Goal: Information Seeking & Learning: Learn about a topic

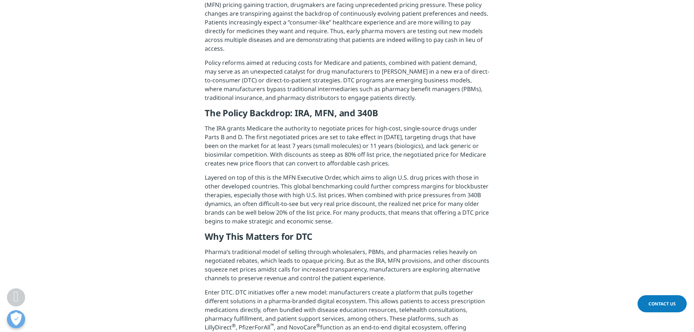
scroll to position [291, 0]
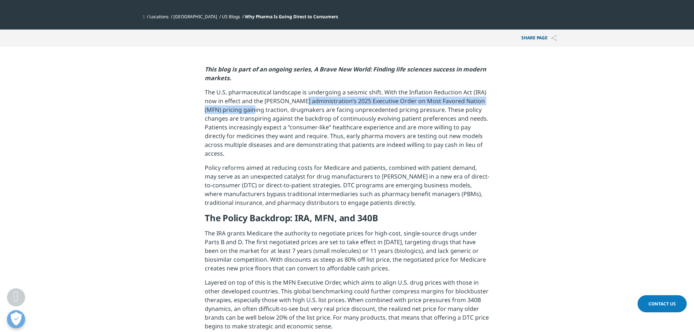
drag, startPoint x: 257, startPoint y: 108, endPoint x: 302, endPoint y: 102, distance: 45.6
click at [302, 102] on p "The U.S. pharmaceutical landscape is undergoing a seismic shift. With the Infla…" at bounding box center [347, 125] width 284 height 75
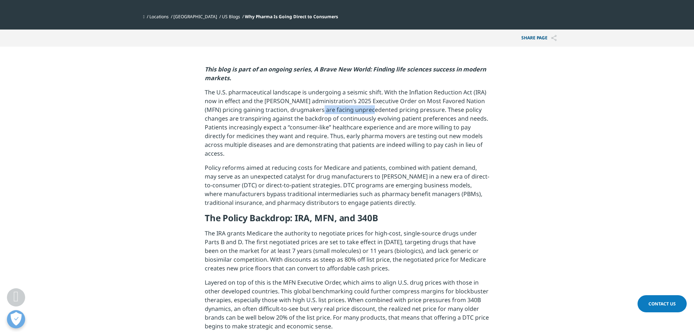
drag, startPoint x: 335, startPoint y: 112, endPoint x: 390, endPoint y: 110, distance: 54.6
click at [385, 110] on p "The U.S. pharmaceutical landscape is undergoing a seismic shift. With the Infla…" at bounding box center [347, 125] width 284 height 75
drag, startPoint x: 289, startPoint y: 124, endPoint x: 296, endPoint y: 123, distance: 7.7
click at [296, 123] on p "The U.S. pharmaceutical landscape is undergoing a seismic shift. With the Infla…" at bounding box center [347, 125] width 284 height 75
click at [307, 150] on p "The U.S. pharmaceutical landscape is undergoing a seismic shift. With the Infla…" at bounding box center [347, 125] width 284 height 75
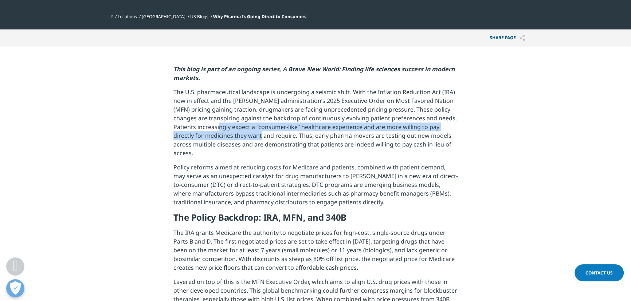
drag, startPoint x: 218, startPoint y: 131, endPoint x: 279, endPoint y: 145, distance: 62.7
click at [253, 131] on p "The U.S. pharmaceutical landscape is undergoing a seismic shift. With the Infla…" at bounding box center [315, 125] width 284 height 75
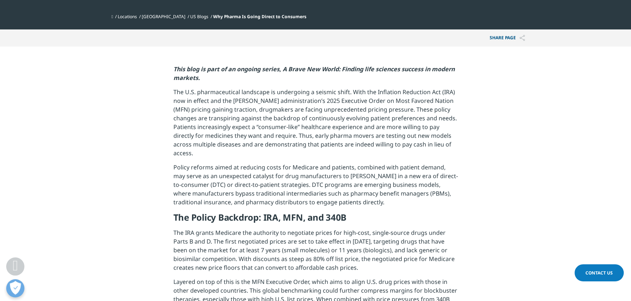
click at [319, 154] on p "The U.S. pharmaceutical landscape is undergoing a seismic shift. With the Infla…" at bounding box center [315, 125] width 284 height 75
drag, startPoint x: 197, startPoint y: 119, endPoint x: 222, endPoint y: 118, distance: 24.8
click at [222, 118] on p "The U.S. pharmaceutical landscape is undergoing a seismic shift. With the Infla…" at bounding box center [315, 125] width 284 height 75
click at [227, 146] on p "The U.S. pharmaceutical landscape is undergoing a seismic shift. With the Infla…" at bounding box center [315, 125] width 284 height 75
drag, startPoint x: 222, startPoint y: 130, endPoint x: 295, endPoint y: 128, distance: 72.5
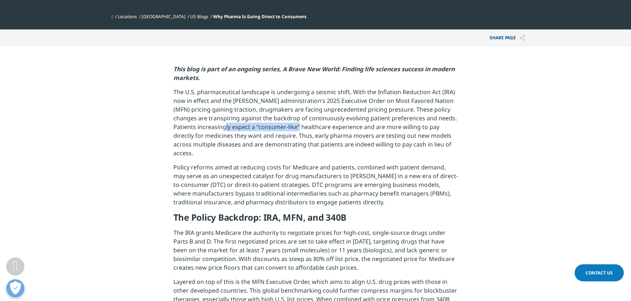
click at [295, 128] on p "The U.S. pharmaceutical landscape is undergoing a seismic shift. With the Infla…" at bounding box center [315, 125] width 284 height 75
drag, startPoint x: 238, startPoint y: 135, endPoint x: 299, endPoint y: 135, distance: 61.2
click at [299, 135] on p "The U.S. pharmaceutical landscape is undergoing a seismic shift. With the Infla…" at bounding box center [315, 125] width 284 height 75
